Goal: Information Seeking & Learning: Learn about a topic

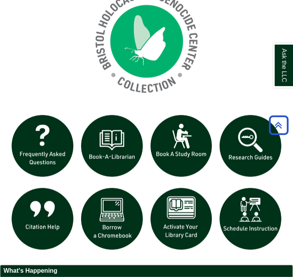
scroll to position [608, 0]
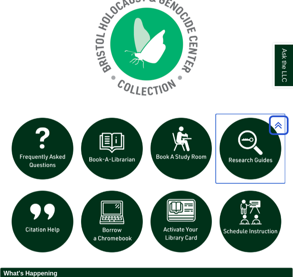
click at [266, 183] on img "slideshow" at bounding box center [250, 148] width 69 height 69
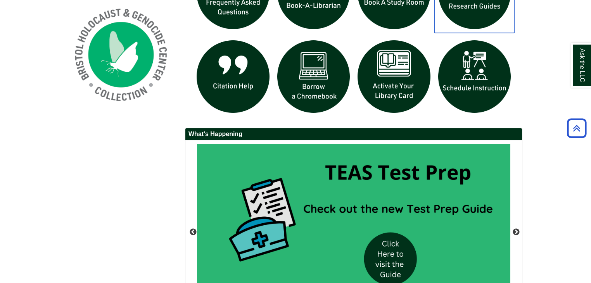
scroll to position [4, 3]
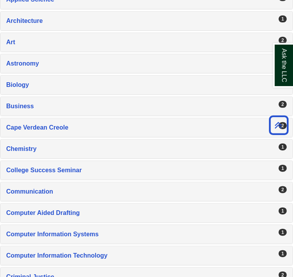
scroll to position [218, 0]
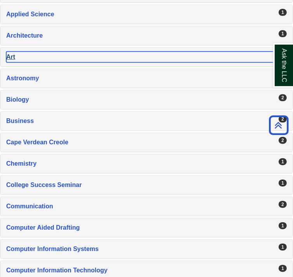
click at [200, 62] on div "Art , 2 guides" at bounding box center [146, 57] width 280 height 11
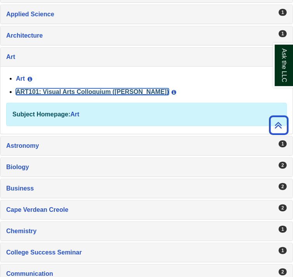
click at [108, 95] on link "ART101: Visual Arts Colloquium ([PERSON_NAME])" at bounding box center [92, 91] width 153 height 7
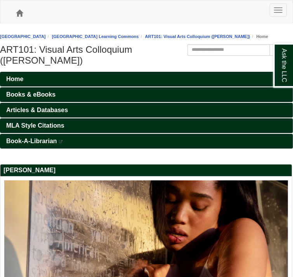
scroll to position [127, 292]
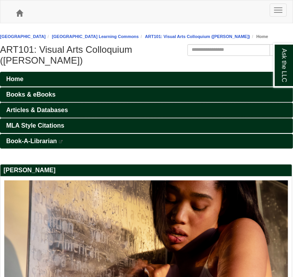
click at [63, 113] on span "Articles & Databases" at bounding box center [37, 110] width 62 height 7
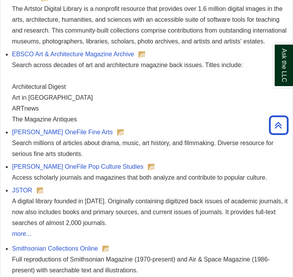
scroll to position [812, 0]
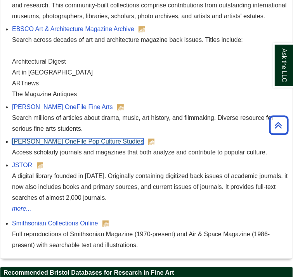
click at [75, 145] on link "[PERSON_NAME] OneFile Pop Culture Studies" at bounding box center [77, 141] width 131 height 7
click at [33, 145] on link "[PERSON_NAME] OneFile Pop Culture Studies" at bounding box center [77, 141] width 131 height 7
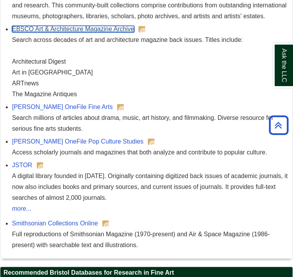
click at [104, 32] on link "EBSCO Art & Architecture Magazine Archive" at bounding box center [73, 29] width 122 height 7
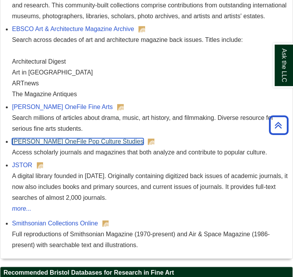
click at [93, 145] on link "[PERSON_NAME] OneFile Pop Culture Studies" at bounding box center [77, 141] width 131 height 7
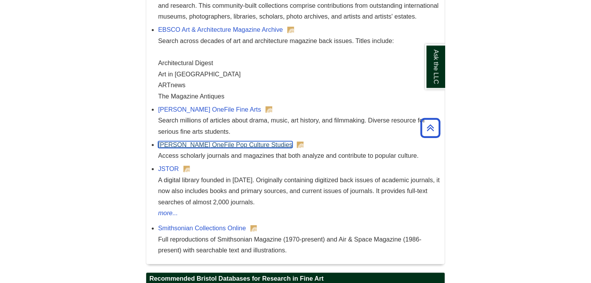
scroll to position [698, 0]
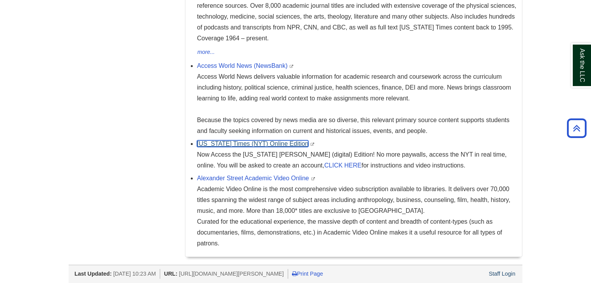
click at [228, 140] on link "New York Times (NYT) Online Edition" at bounding box center [252, 143] width 111 height 7
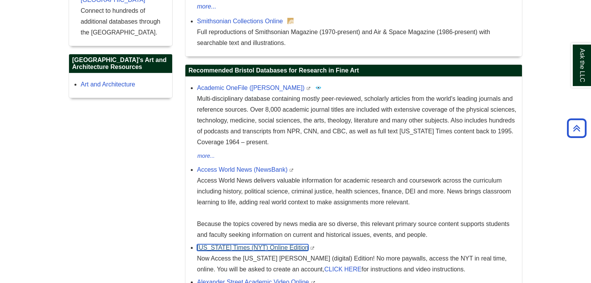
scroll to position [572, 0]
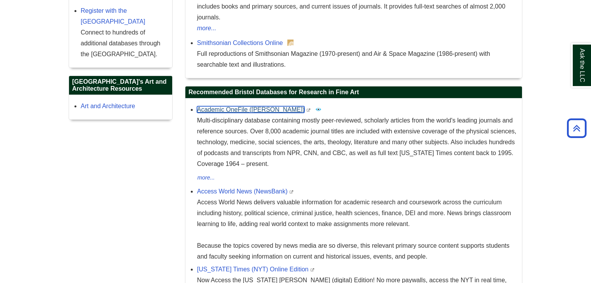
click at [255, 106] on link "Academic OneFile (Gale)" at bounding box center [250, 109] width 107 height 7
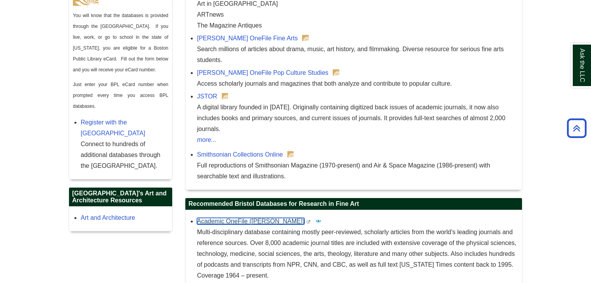
scroll to position [450, 0]
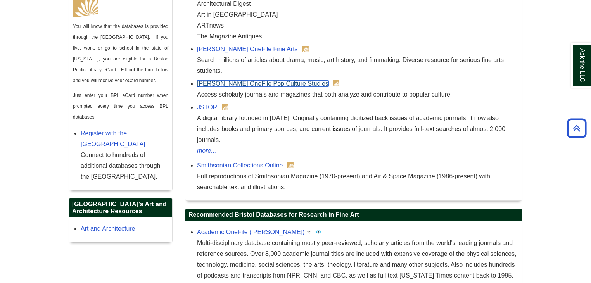
click at [235, 83] on link "Gale OneFile Pop Culture Studies" at bounding box center [262, 83] width 131 height 7
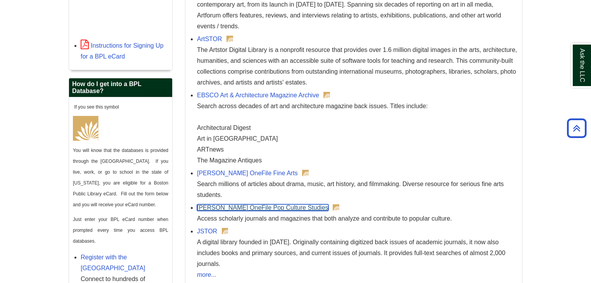
scroll to position [324, 0]
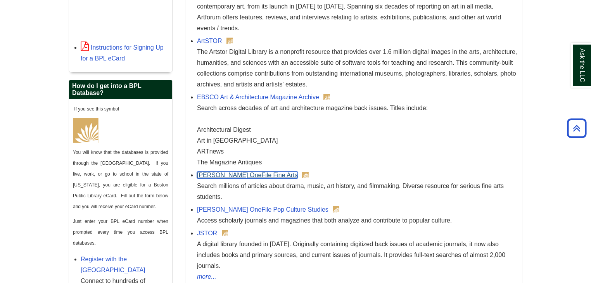
click at [253, 172] on link "Gale OneFile Fine Arts" at bounding box center [247, 175] width 101 height 7
click at [214, 41] on link "ArtSTOR" at bounding box center [209, 41] width 25 height 7
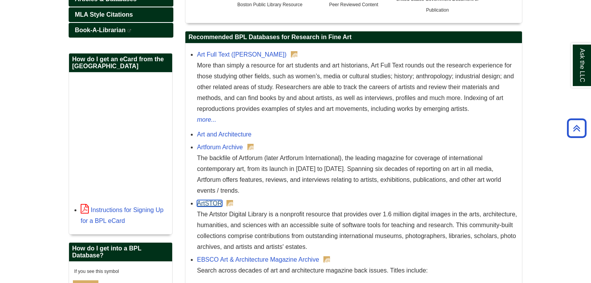
scroll to position [160, 0]
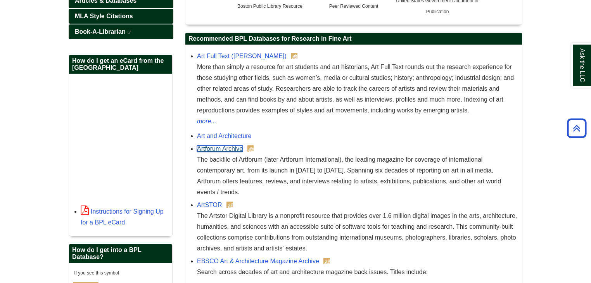
click at [231, 145] on link "Artforum Archive" at bounding box center [220, 148] width 46 height 7
click at [218, 203] on link "ArtSTOR" at bounding box center [209, 205] width 25 height 7
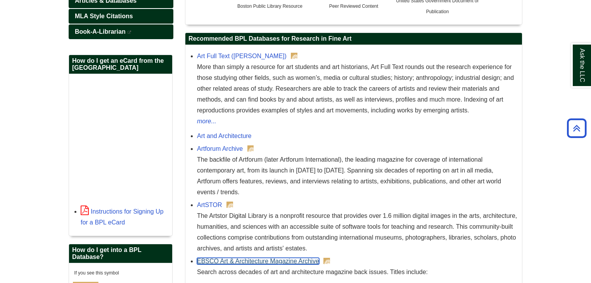
click at [284, 258] on link "EBSCO Art & Architecture Magazine Archive" at bounding box center [258, 261] width 122 height 7
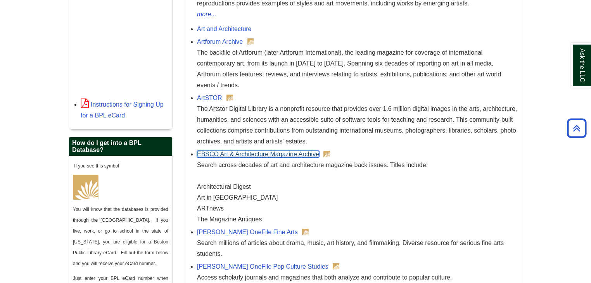
scroll to position [271, 0]
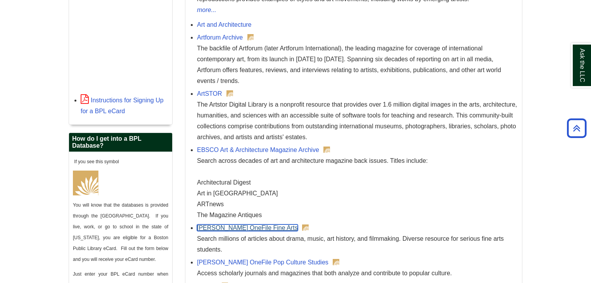
click at [225, 227] on link "Gale OneFile Fine Arts" at bounding box center [247, 228] width 101 height 7
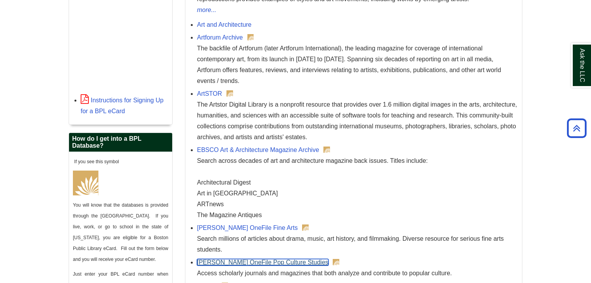
click at [235, 264] on link "Gale OneFile Pop Culture Studies" at bounding box center [262, 262] width 131 height 7
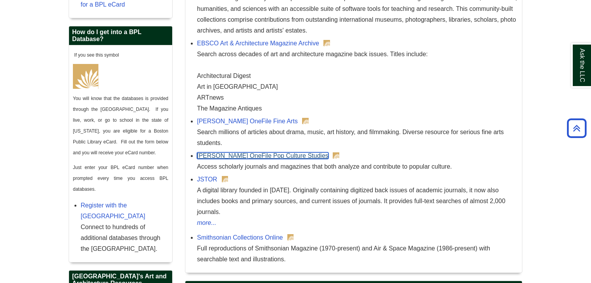
scroll to position [380, 0]
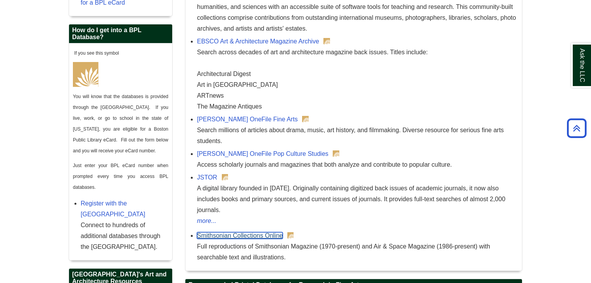
click at [264, 232] on link "Smithsonian Collections Online" at bounding box center [240, 235] width 86 height 7
click at [204, 174] on link "JSTOR" at bounding box center [207, 177] width 20 height 7
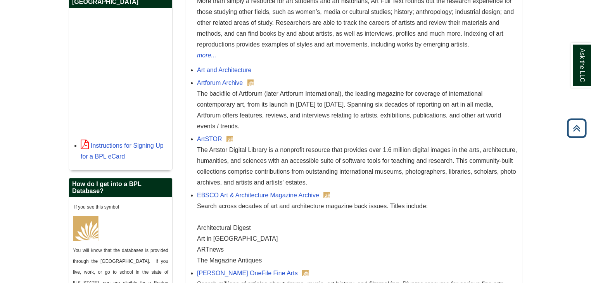
scroll to position [221, 0]
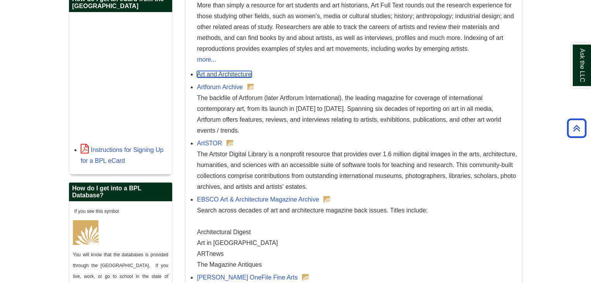
click at [211, 77] on link "Art and Architecture" at bounding box center [224, 74] width 55 height 7
